Goal: Register for event/course: Sign up to attend an event or enroll in a course

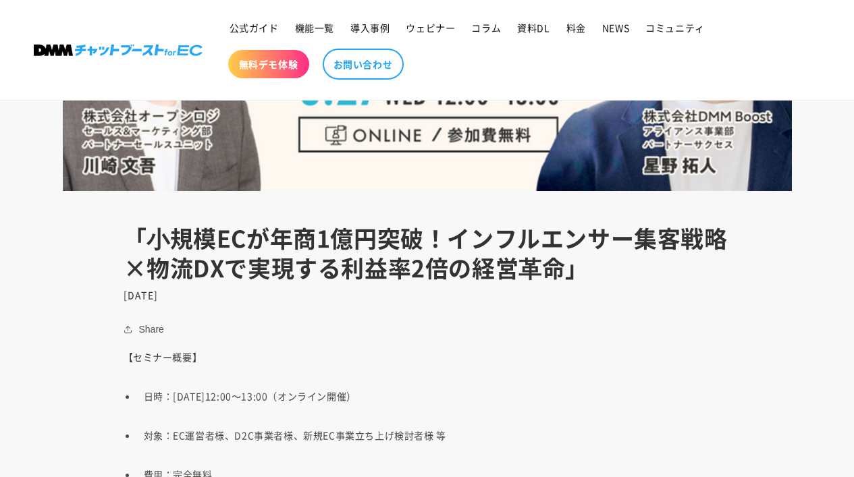
scroll to position [467, 0]
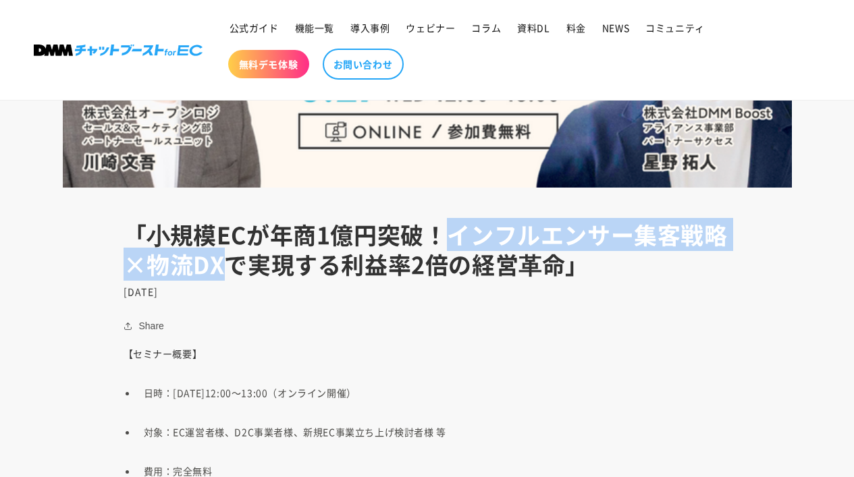
drag, startPoint x: 451, startPoint y: 233, endPoint x: 222, endPoint y: 268, distance: 231.3
click at [221, 268] on h1 "「⼩規模ECが年商1億円突破！インフルエンサー集客戦略×物流DXで実現する利益率2倍の経営⾰命」" at bounding box center [426, 249] width 607 height 59
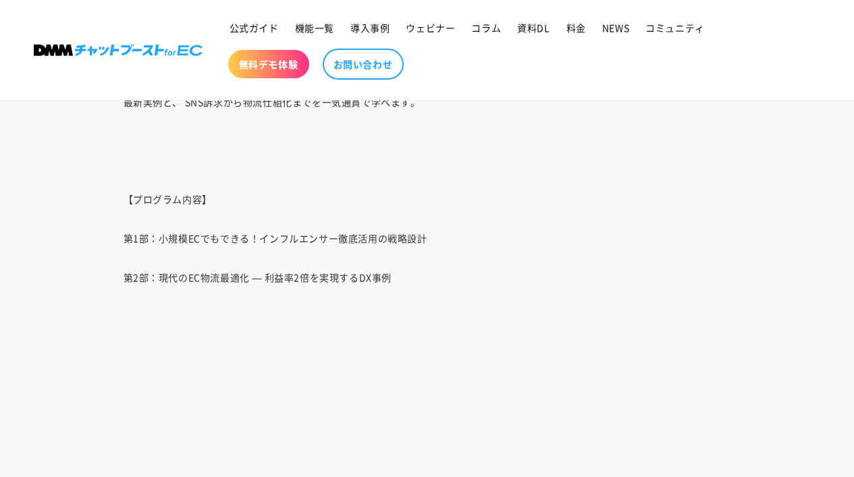
scroll to position [1250, 0]
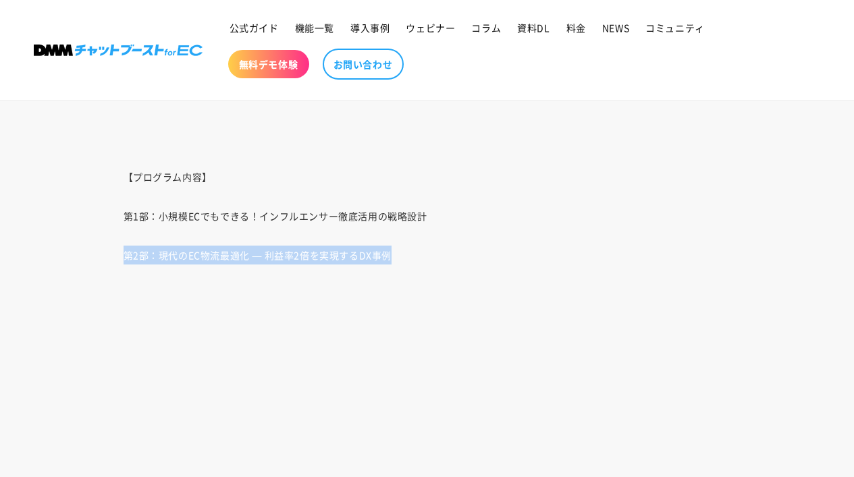
drag, startPoint x: 123, startPoint y: 256, endPoint x: 403, endPoint y: 252, distance: 280.1
click at [403, 252] on p "第2部：現代のEC物流最適化 — 利益率2倍を実現するDX事例" at bounding box center [426, 255] width 607 height 19
click at [188, 255] on span "第2部：現代のEC物流最適化 — 利益率2倍を実現するDX事例" at bounding box center [257, 254] width 269 height 13
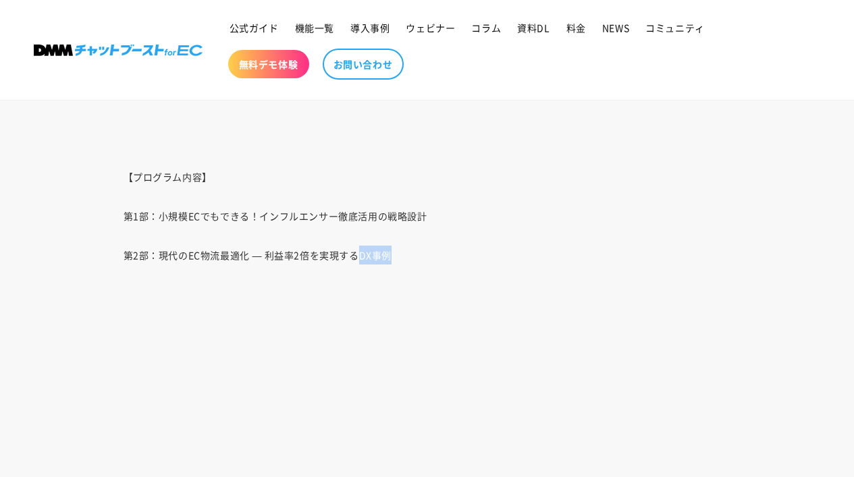
drag, startPoint x: 355, startPoint y: 257, endPoint x: 405, endPoint y: 257, distance: 49.9
click at [405, 257] on p "第2部：現代のEC物流最適化 — 利益率2倍を実現するDX事例" at bounding box center [426, 255] width 607 height 19
copy span "DX事例"
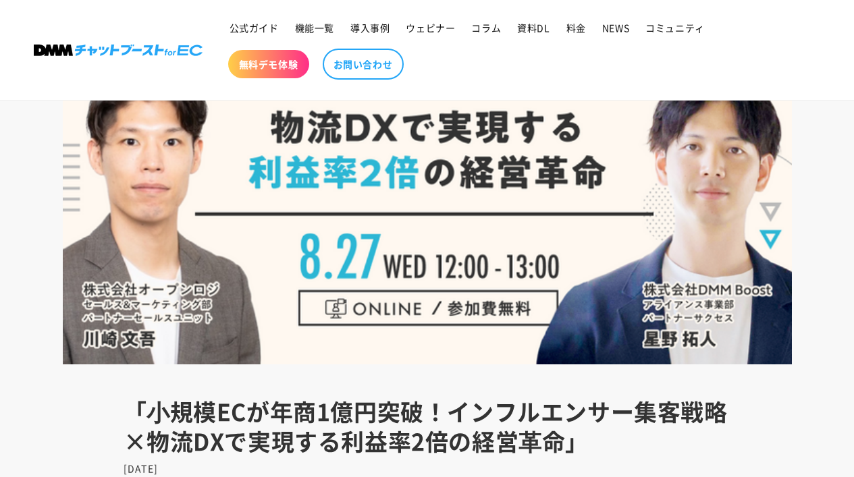
scroll to position [0, 0]
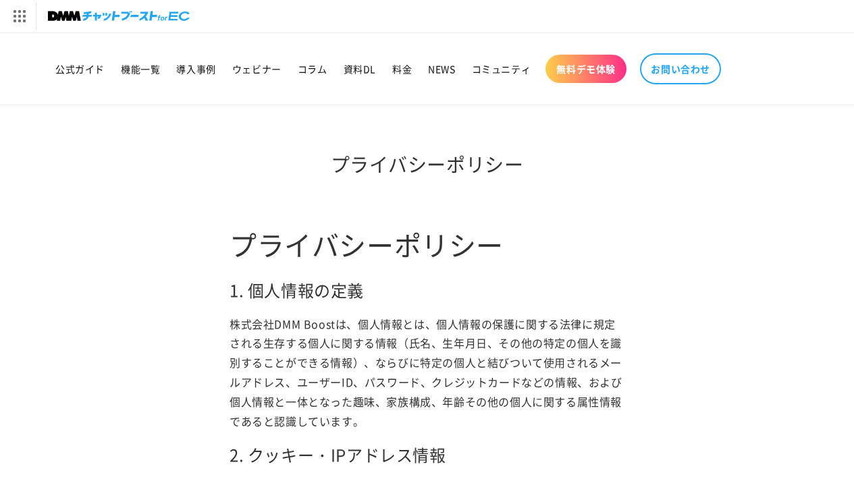
scroll to position [65, 0]
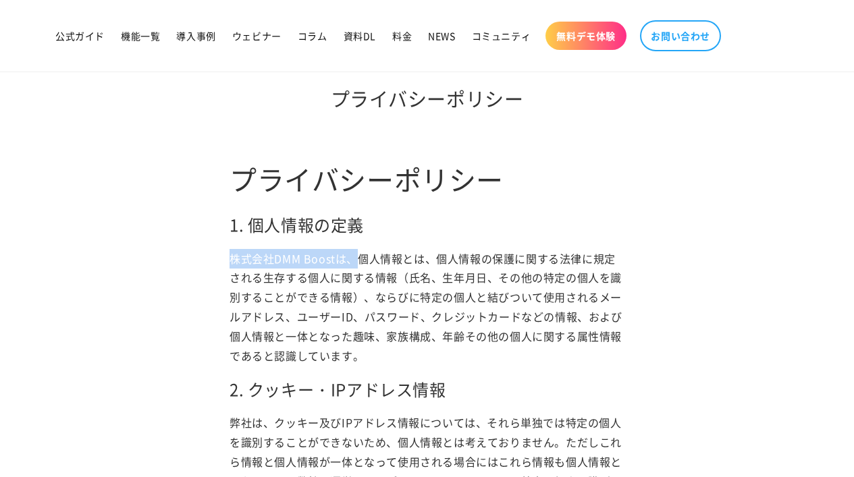
drag, startPoint x: 352, startPoint y: 259, endPoint x: 226, endPoint y: 248, distance: 126.0
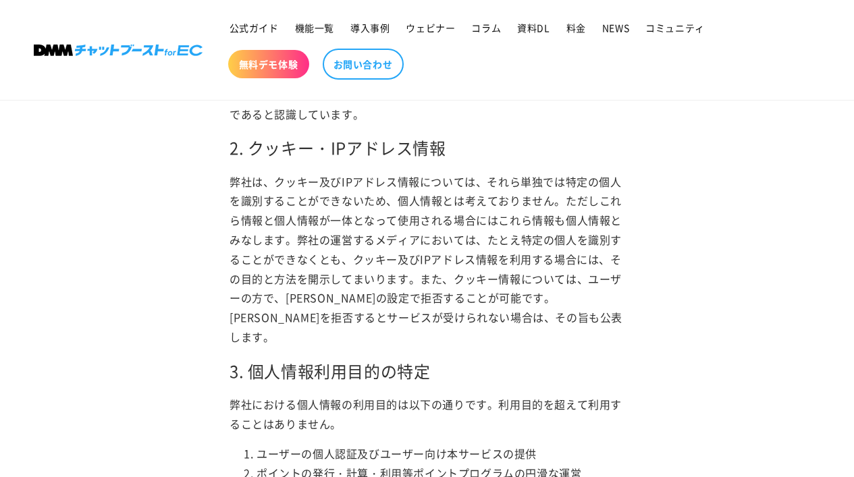
scroll to position [0, 0]
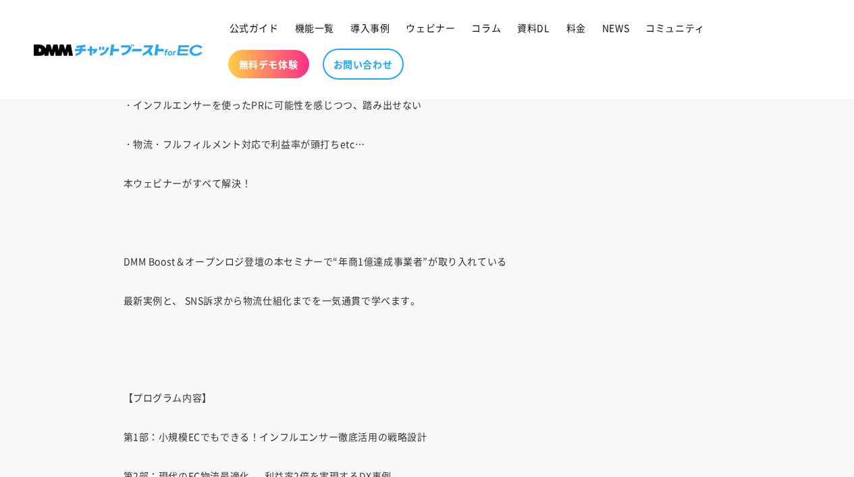
scroll to position [1057, 0]
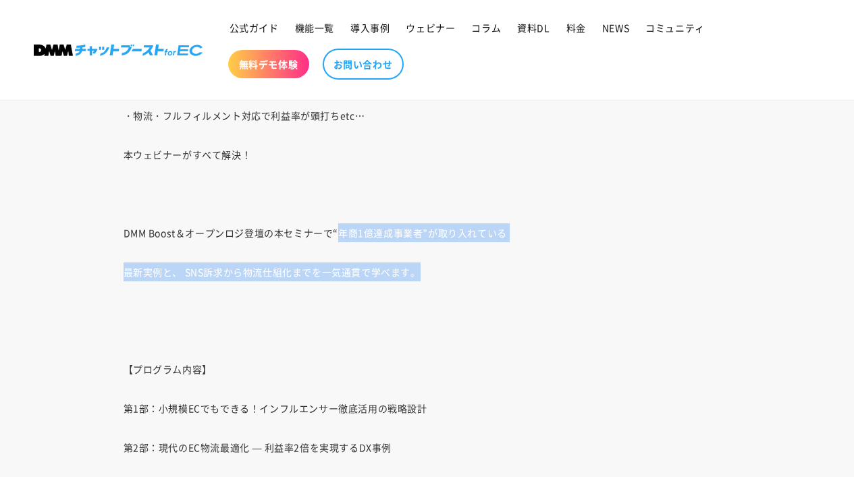
drag, startPoint x: 338, startPoint y: 227, endPoint x: 489, endPoint y: 293, distance: 164.1
click at [489, 293] on div "【セミナー概要】 日時：2025年8月27日（水）12:00～13:00（オンライン開催） 対象：EC運営者様、D2C事業者様、新規EC事業立ち上げ検討者様 …" at bounding box center [427, 326] width 675 height 1144
copy div "年商1億達成事業者”が取り入れている 最新実例と、 SNS訴求から物流仕組化までを一気通貫で学べます。"
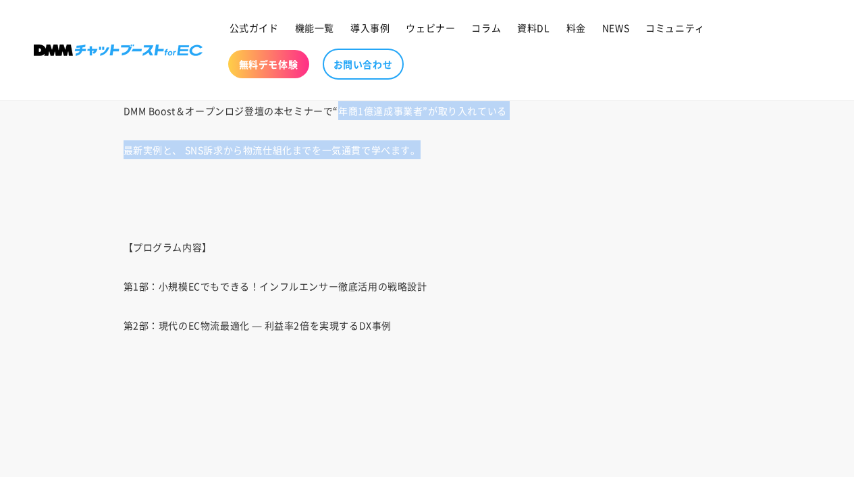
scroll to position [1188, 0]
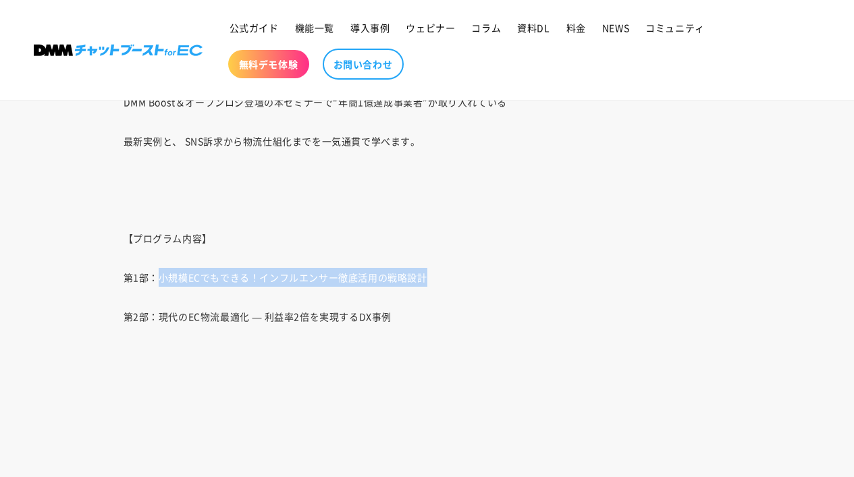
drag, startPoint x: 155, startPoint y: 277, endPoint x: 445, endPoint y: 291, distance: 290.5
click at [446, 291] on div "【セミナー概要】 日時：2025年8月27日（水）12:00～13:00（オンライン開催） 対象：EC運営者様、D2C事業者様、新規EC事業立ち上げ検討者様 …" at bounding box center [427, 195] width 675 height 1144
copy div "小規模ECでもできる！インフルエンサー徹底活用の戦略設計"
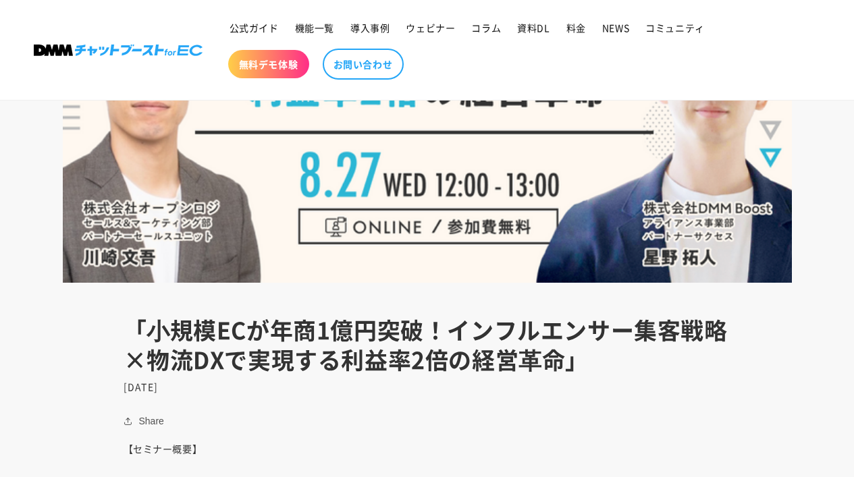
scroll to position [450, 0]
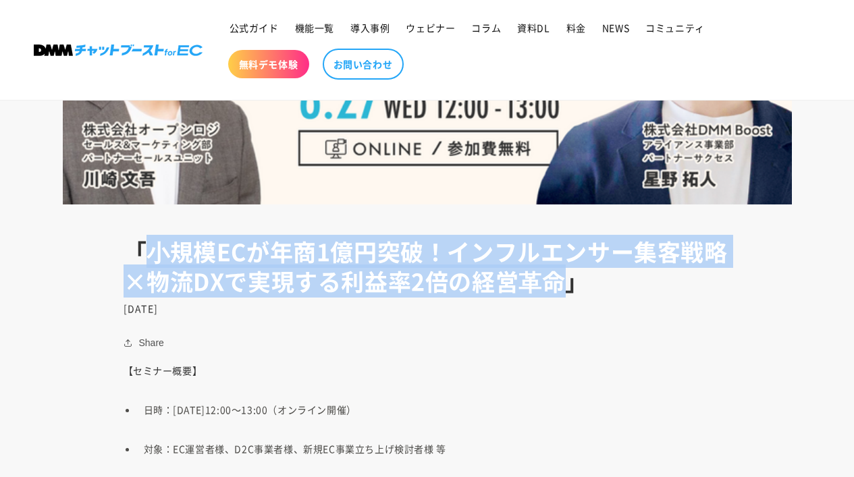
drag, startPoint x: 148, startPoint y: 245, endPoint x: 544, endPoint y: 276, distance: 396.6
click at [544, 276] on h1 "「⼩規模ECが年商1億円突破！インフルエンサー集客戦略×物流DXで実現する利益率2倍の経営⾰命」" at bounding box center [426, 266] width 607 height 59
copy h1 "⼩規模ECが年商1億円突破！インフルエンサー集客戦略×物流DXで実現する利益率2倍の経営⾰命"
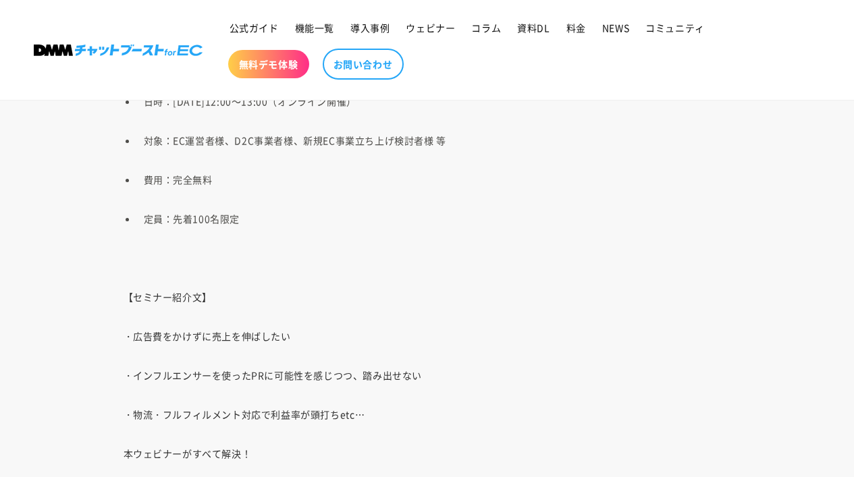
scroll to position [721, 0]
